Goal: Use online tool/utility: Utilize a website feature to perform a specific function

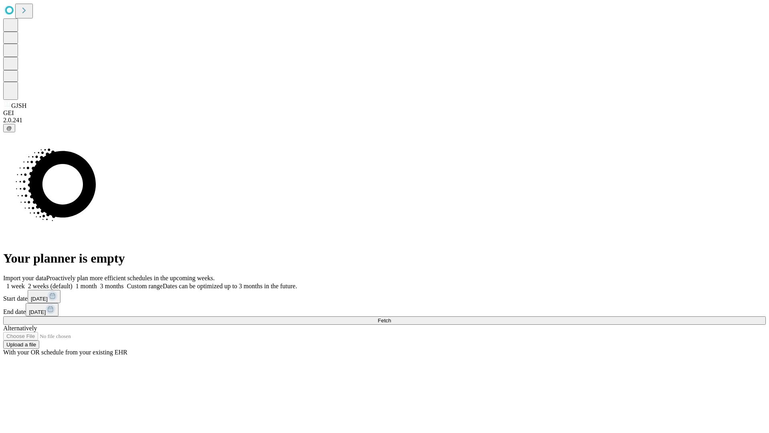
click at [391, 317] on span "Fetch" at bounding box center [384, 320] width 13 height 6
